Goal: Transaction & Acquisition: Download file/media

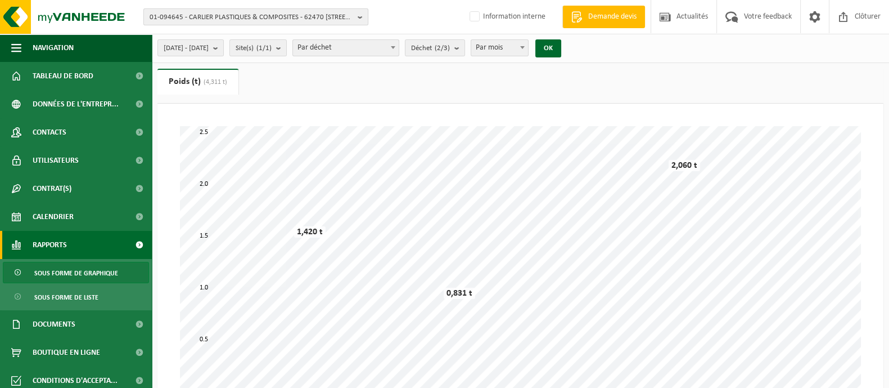
click at [278, 17] on span "01-094645 - CARLIER PLASTIQUES & COMPOSITES - 62470 [STREET_ADDRESS]" at bounding box center [252, 17] width 204 height 17
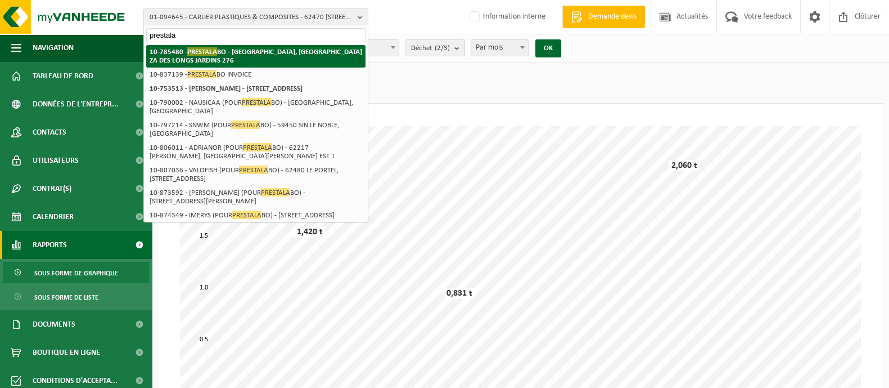
type input "prestala"
click at [185, 55] on strong "10-785480 - PRESTALA BO - 62500 [GEOGRAPHIC_DATA] ZA DES LONGS JARDINS 276" at bounding box center [256, 55] width 213 height 17
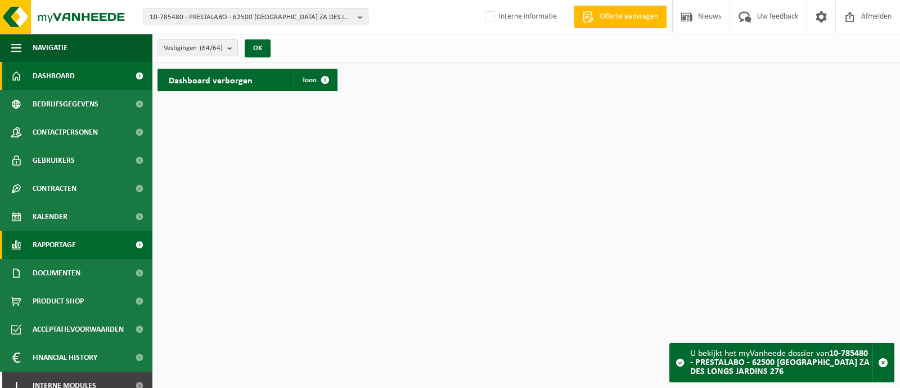
click at [53, 241] on span "Rapportage" at bounding box center [54, 245] width 43 height 28
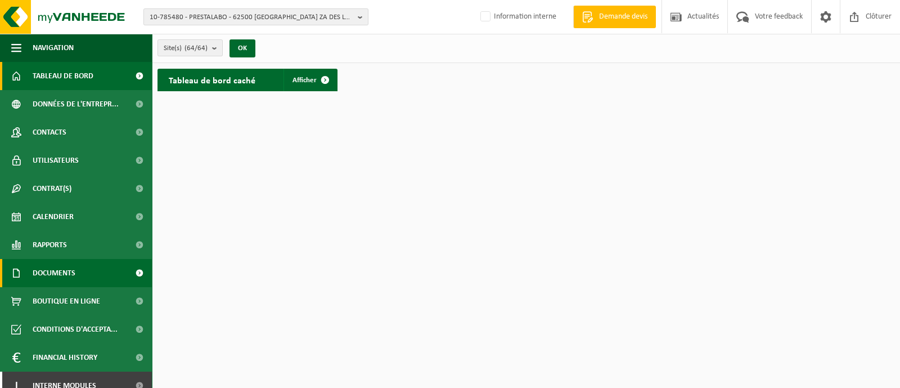
click at [48, 275] on span "Documents" at bounding box center [54, 273] width 43 height 28
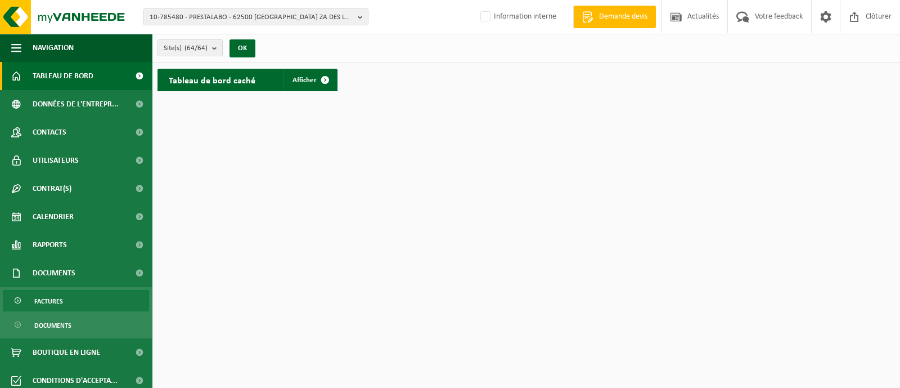
click at [71, 294] on link "Factures" at bounding box center [76, 300] width 146 height 21
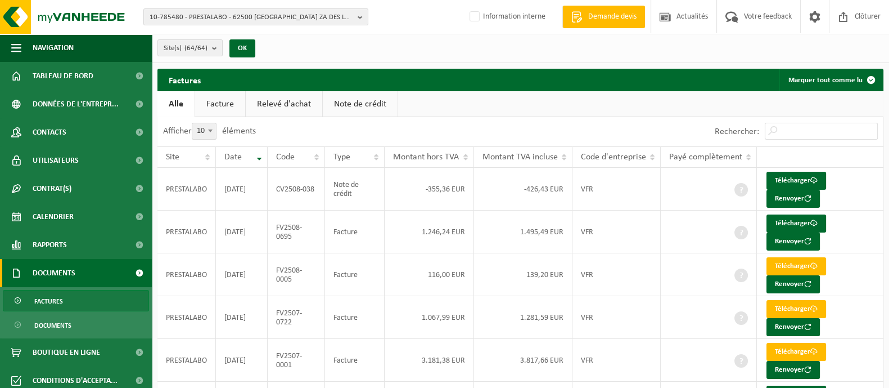
click at [233, 102] on link "Facture" at bounding box center [220, 104] width 50 height 26
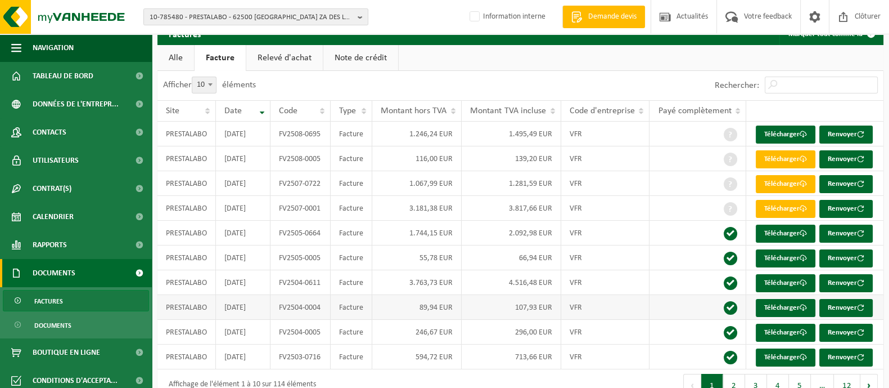
scroll to position [68, 0]
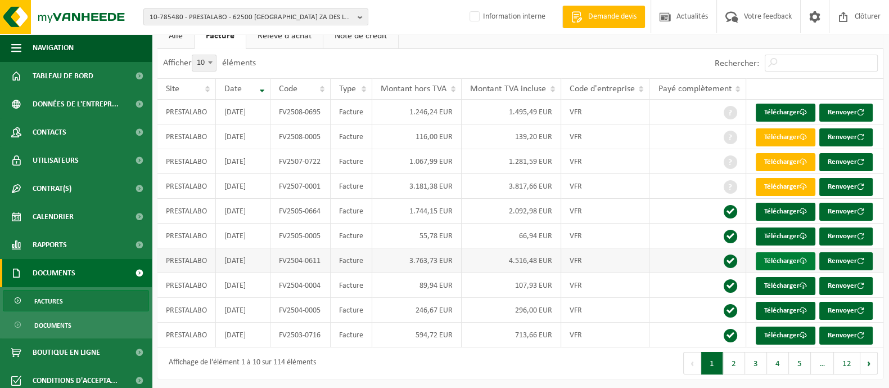
click at [777, 254] on link "Télécharger" at bounding box center [786, 261] width 60 height 18
click at [240, 18] on span "10-785480 - PRESTALABO - 62500 ST MARTIN LEZ TATINGHEM, RUE DES COQUELICOTS ZA …" at bounding box center [252, 17] width 204 height 17
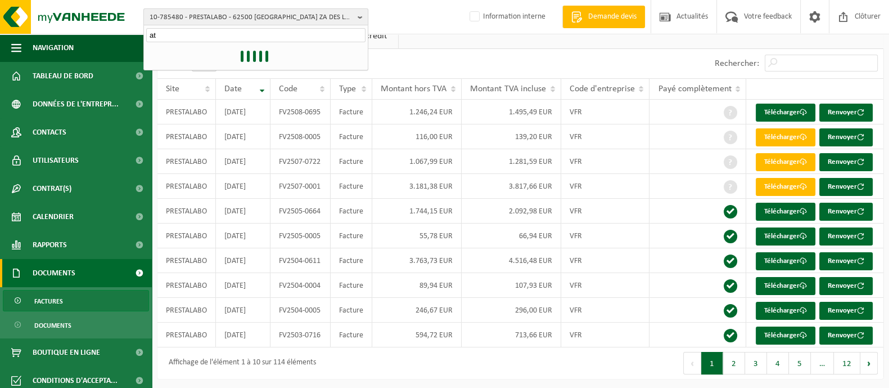
type input "a"
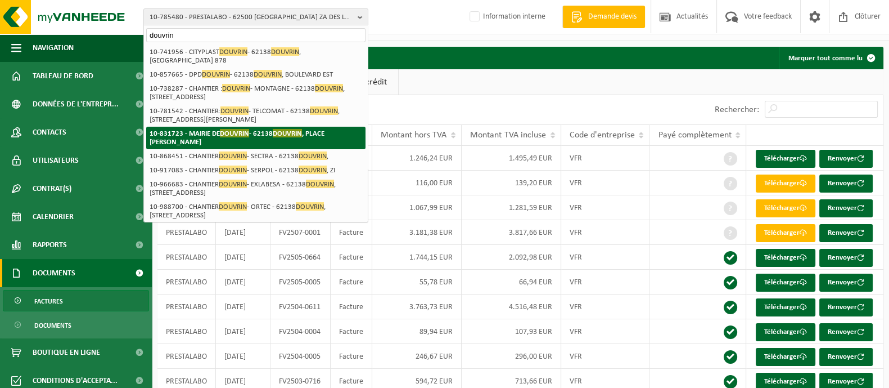
scroll to position [0, 0]
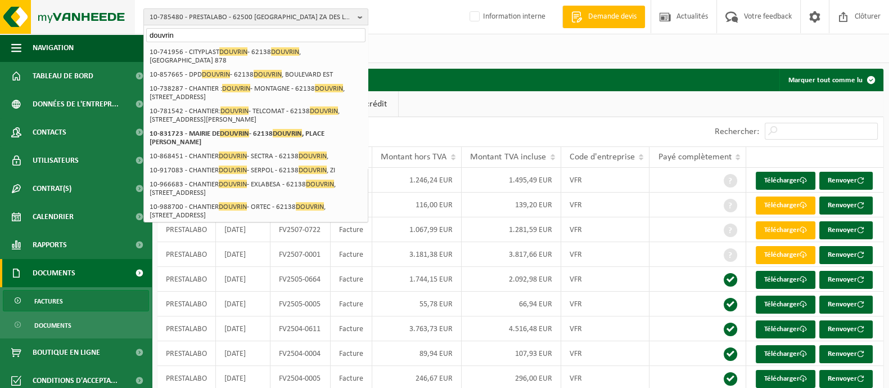
type input "douvrin"
